Goal: Information Seeking & Learning: Check status

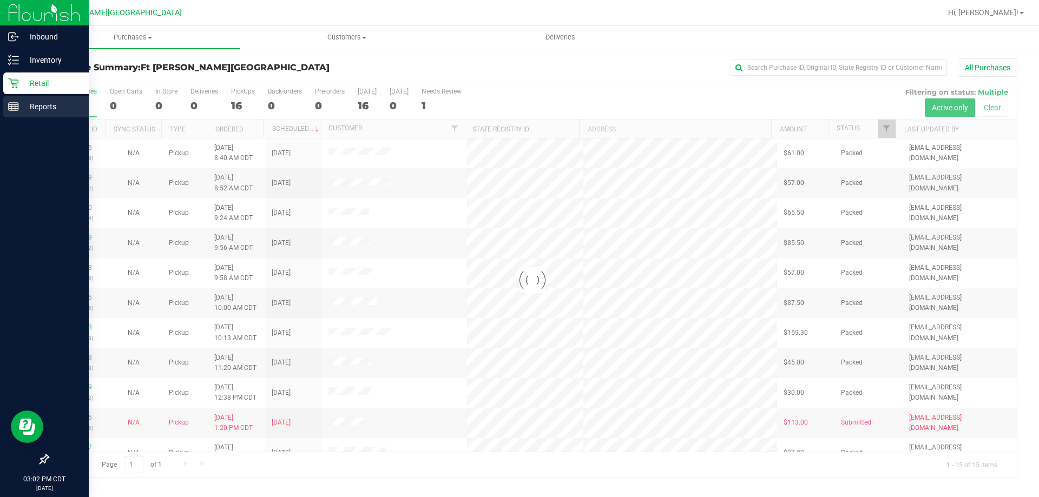
click at [52, 110] on p "Reports" at bounding box center [51, 106] width 65 height 13
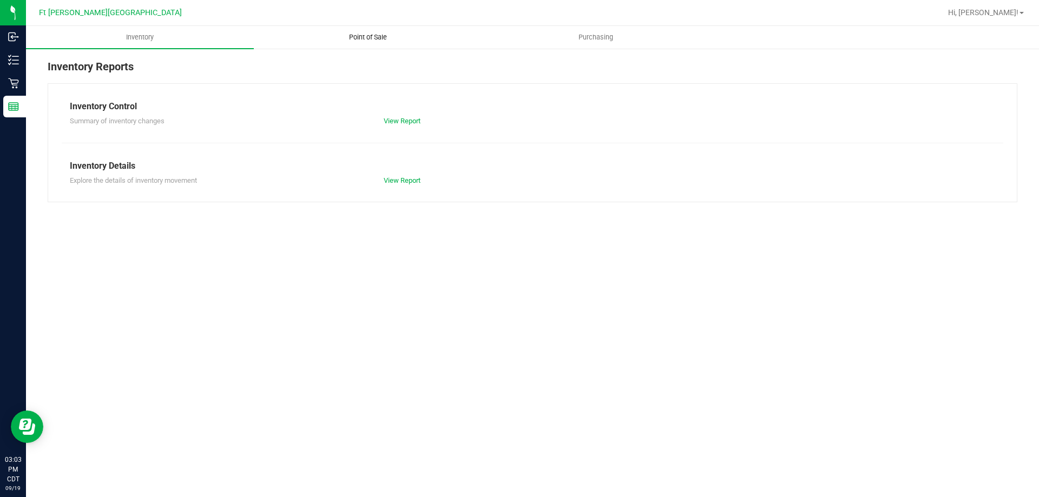
click at [396, 35] on span "Point of Sale" at bounding box center [367, 37] width 67 height 10
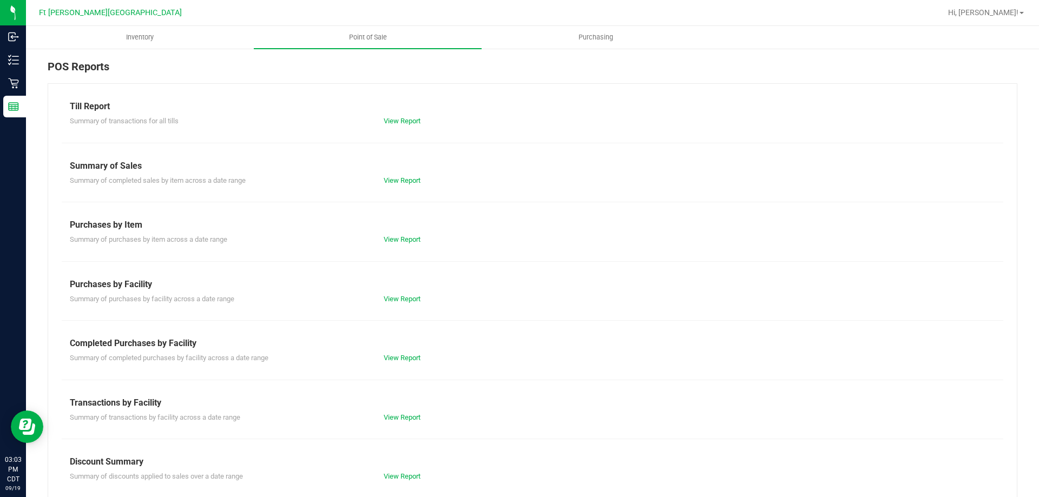
click at [396, 140] on div "Till Report Summary of transactions for all tills View Report Summary of Sales …" at bounding box center [533, 320] width 970 height 475
click at [402, 117] on link "View Report" at bounding box center [402, 121] width 37 height 8
